Goal: Navigation & Orientation: Go to known website

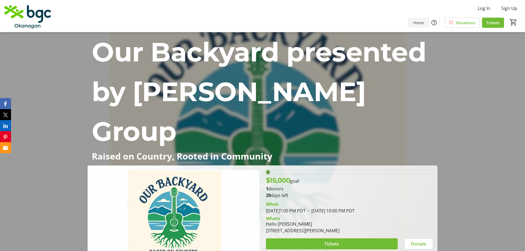
click at [416, 24] on span "Home" at bounding box center [418, 23] width 11 height 6
click at [418, 22] on span "Home" at bounding box center [418, 23] width 11 height 6
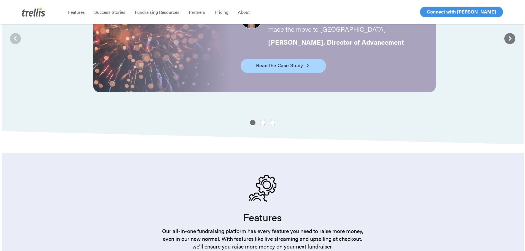
scroll to position [827, 0]
